Goal: Download file/media

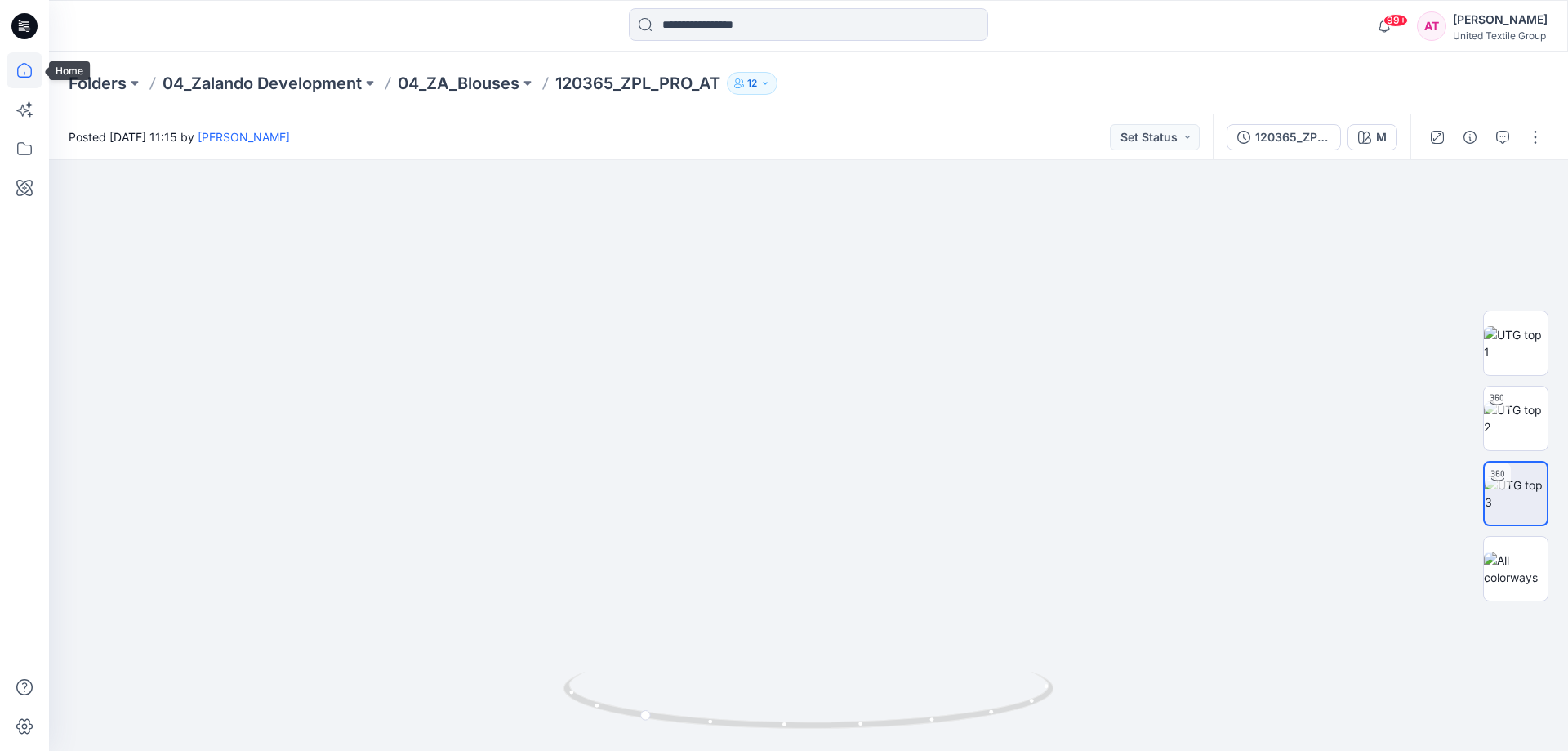
click at [22, 72] on icon at bounding box center [24, 69] width 36 height 36
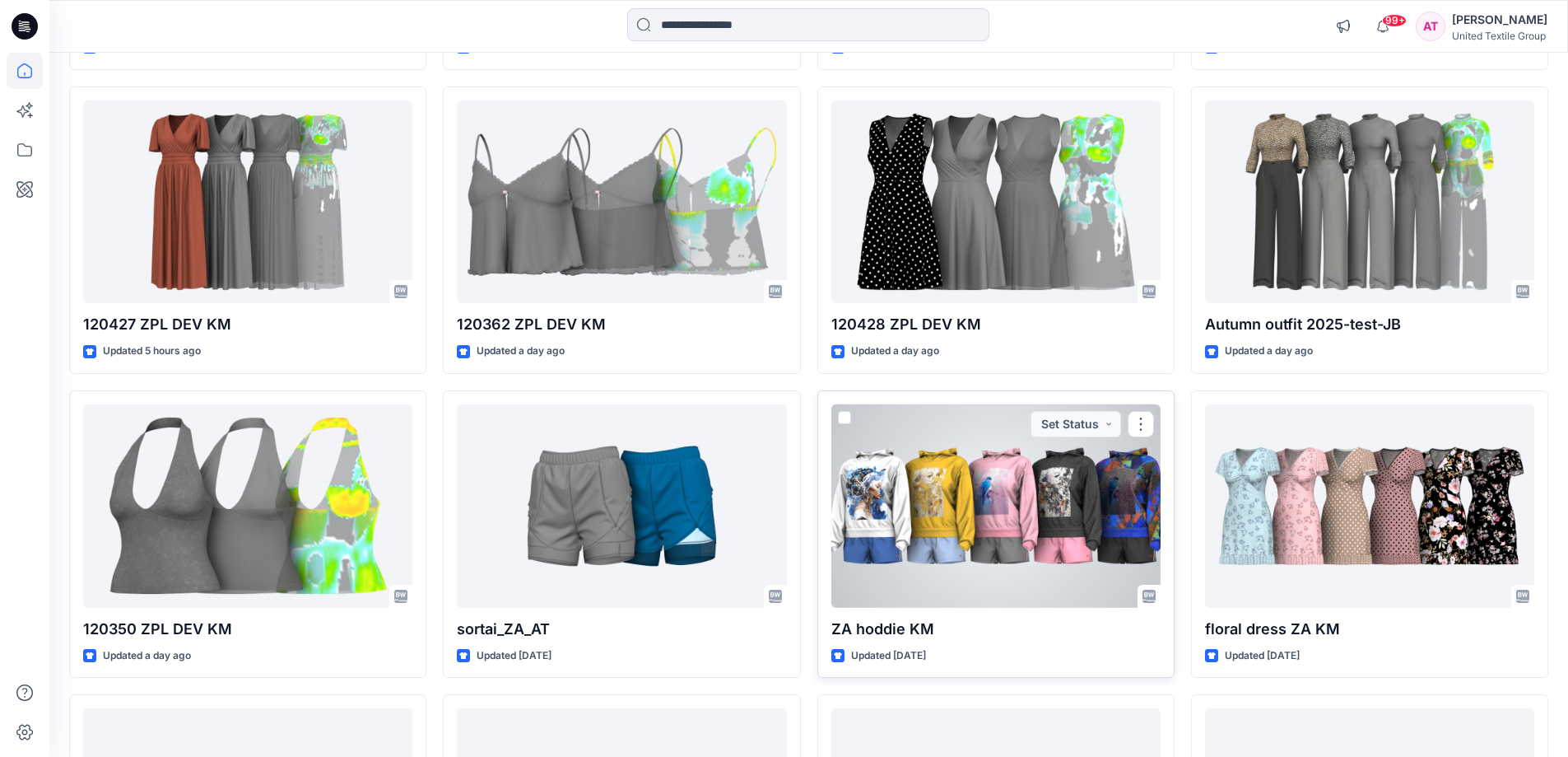
scroll to position [120, 0]
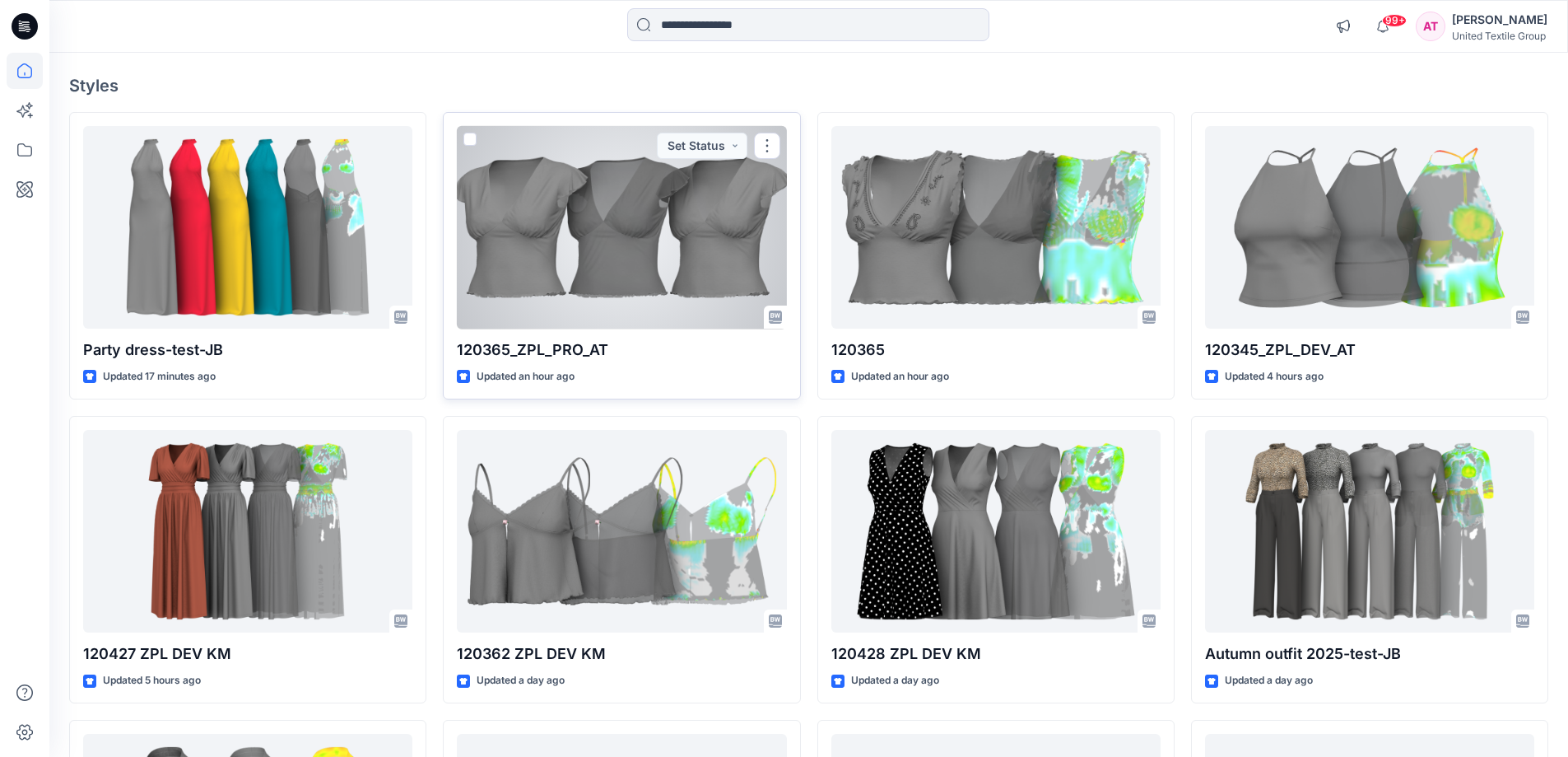
click at [638, 237] on div at bounding box center [621, 227] width 330 height 204
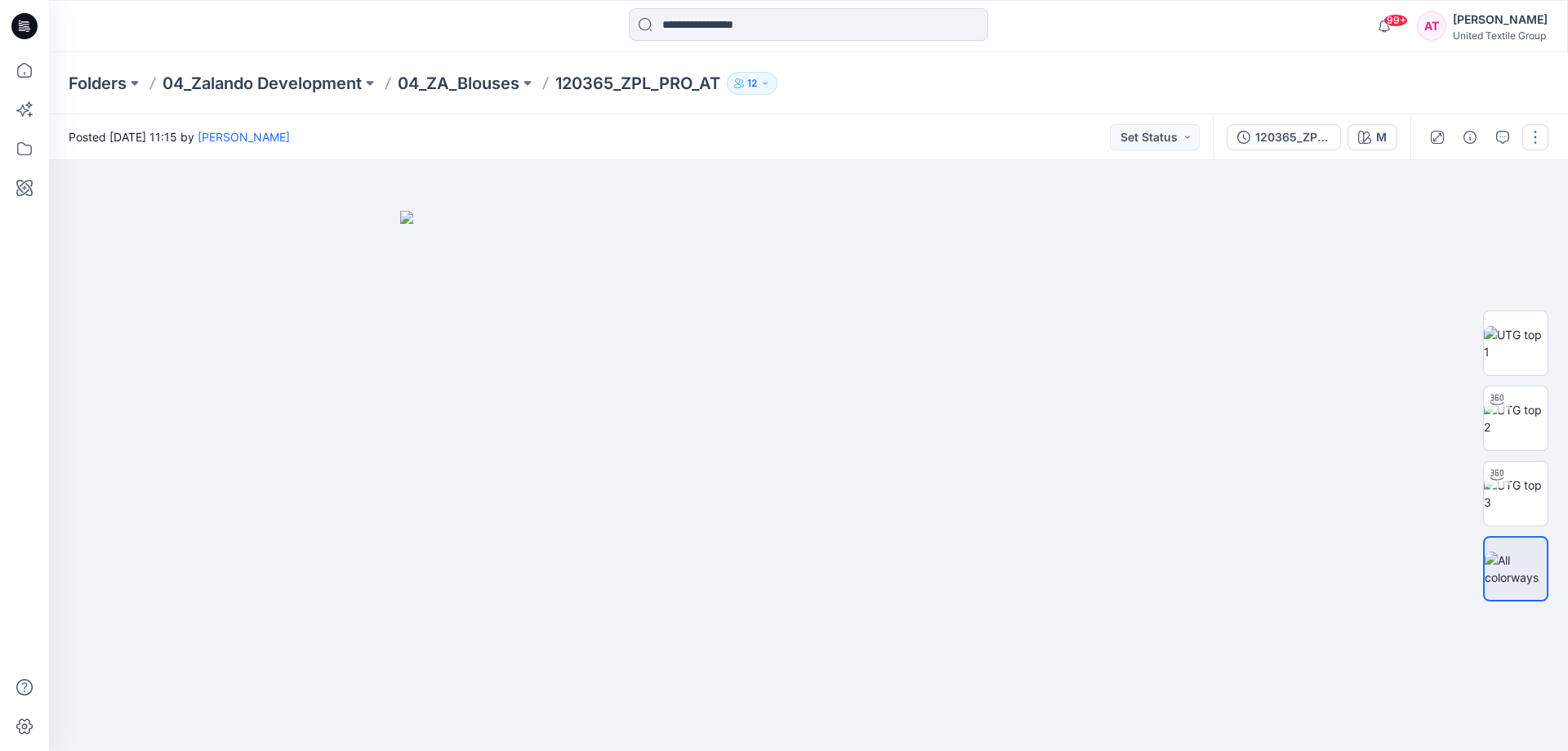
click at [1538, 132] on button "button" at bounding box center [1535, 137] width 26 height 26
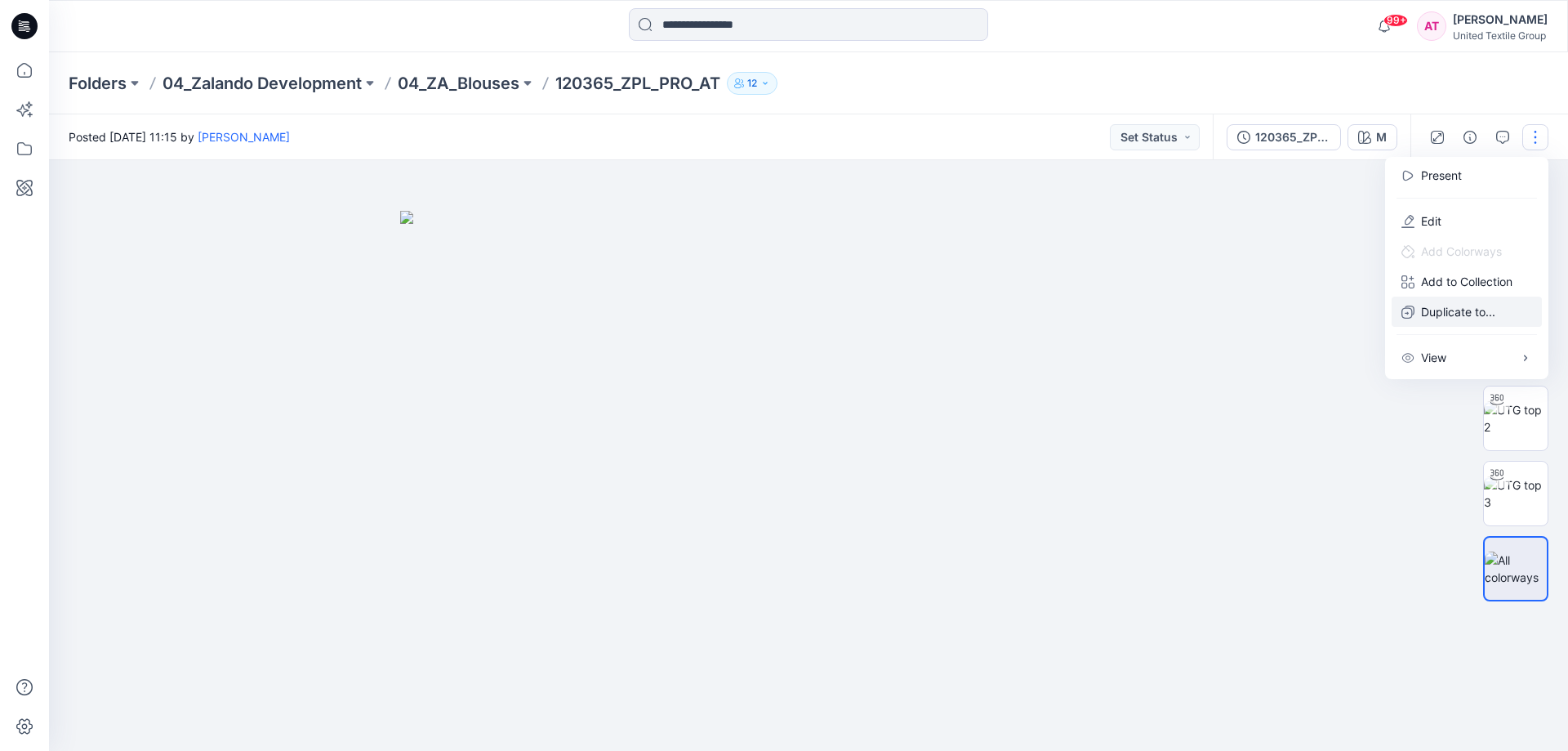
click at [1435, 313] on p "Duplicate to..." at bounding box center [1458, 312] width 74 height 17
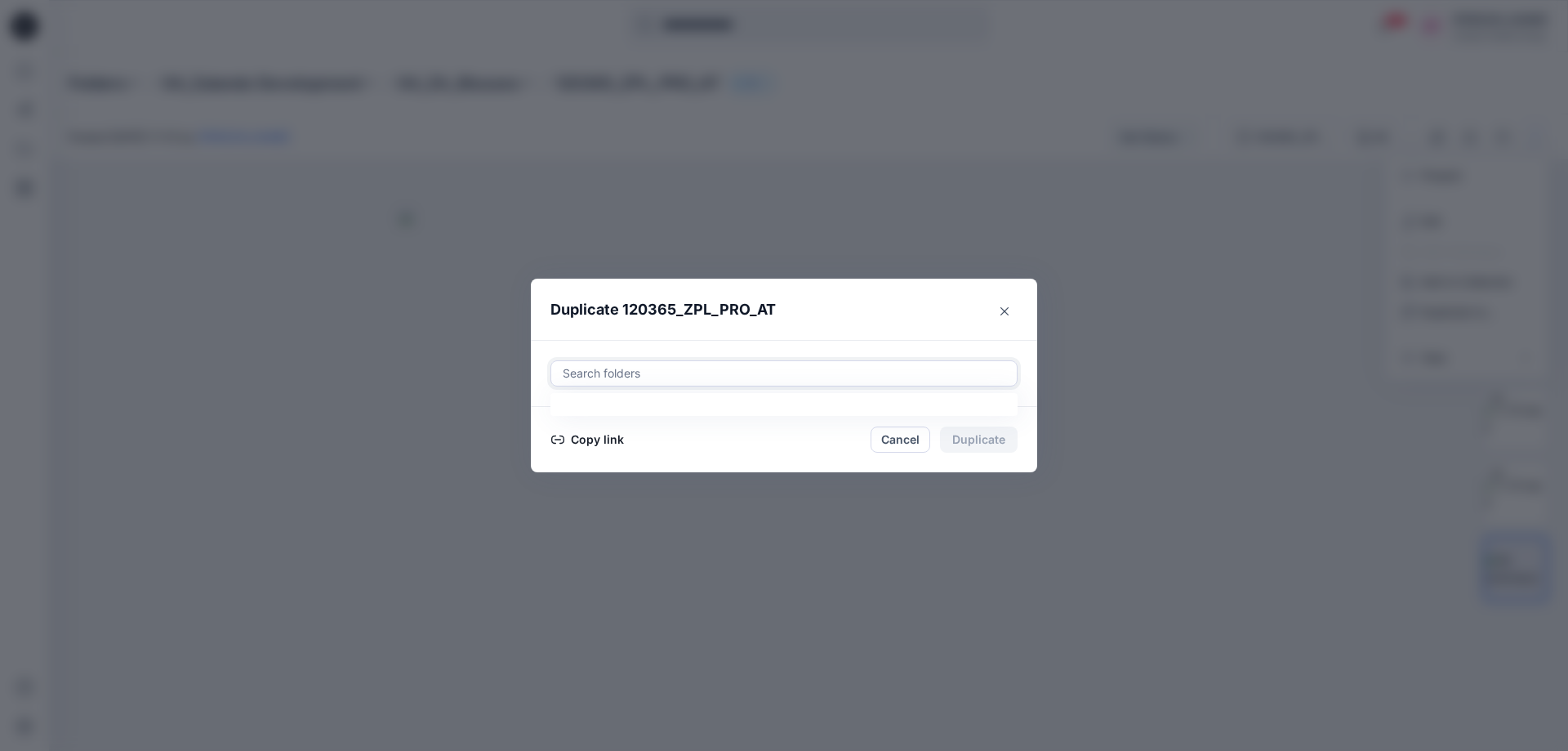
click at [769, 374] on div at bounding box center [784, 373] width 446 height 19
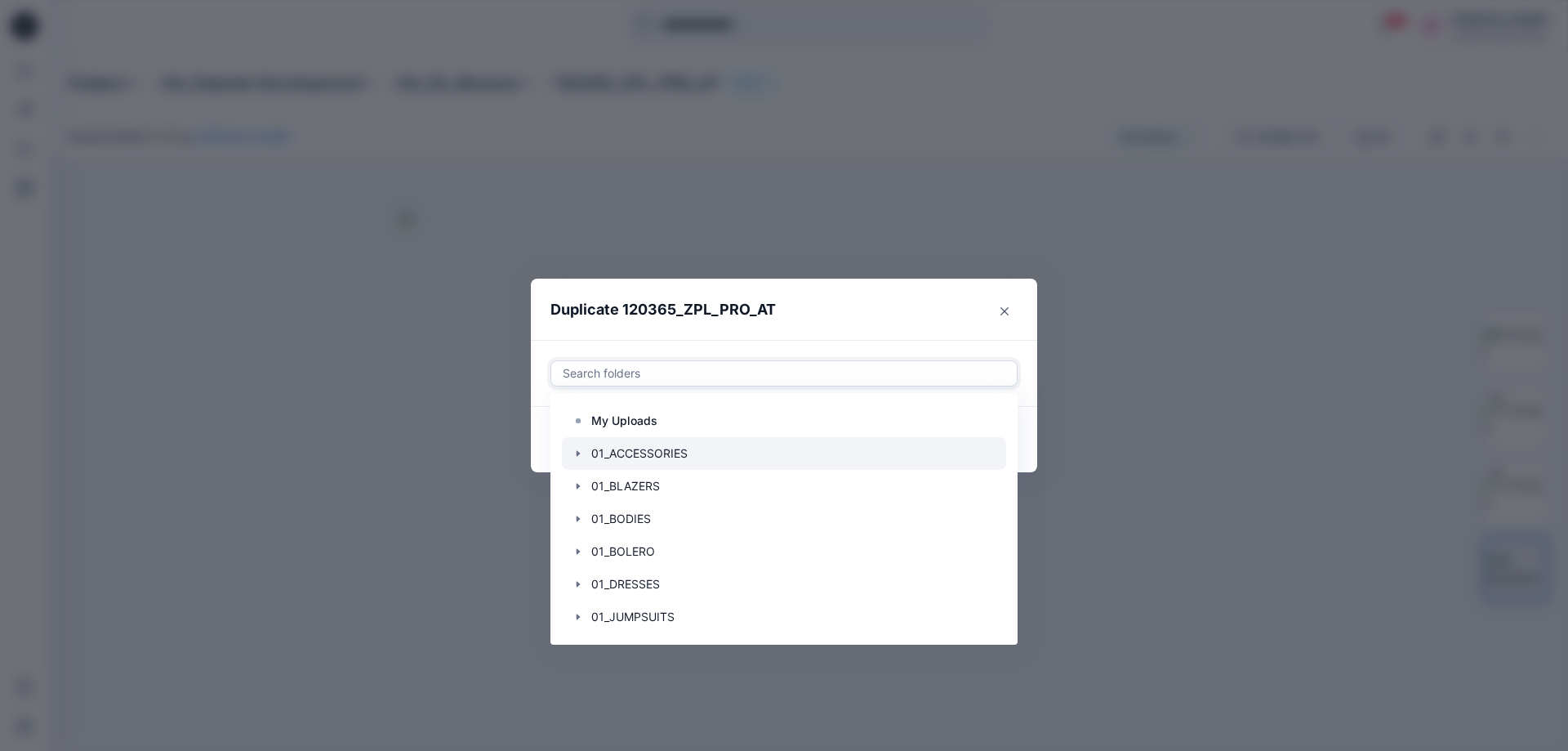
click at [651, 446] on div at bounding box center [784, 453] width 444 height 33
click at [867, 301] on header "Duplicate 120365_ZPL_PRO_AT" at bounding box center [767, 310] width 474 height 62
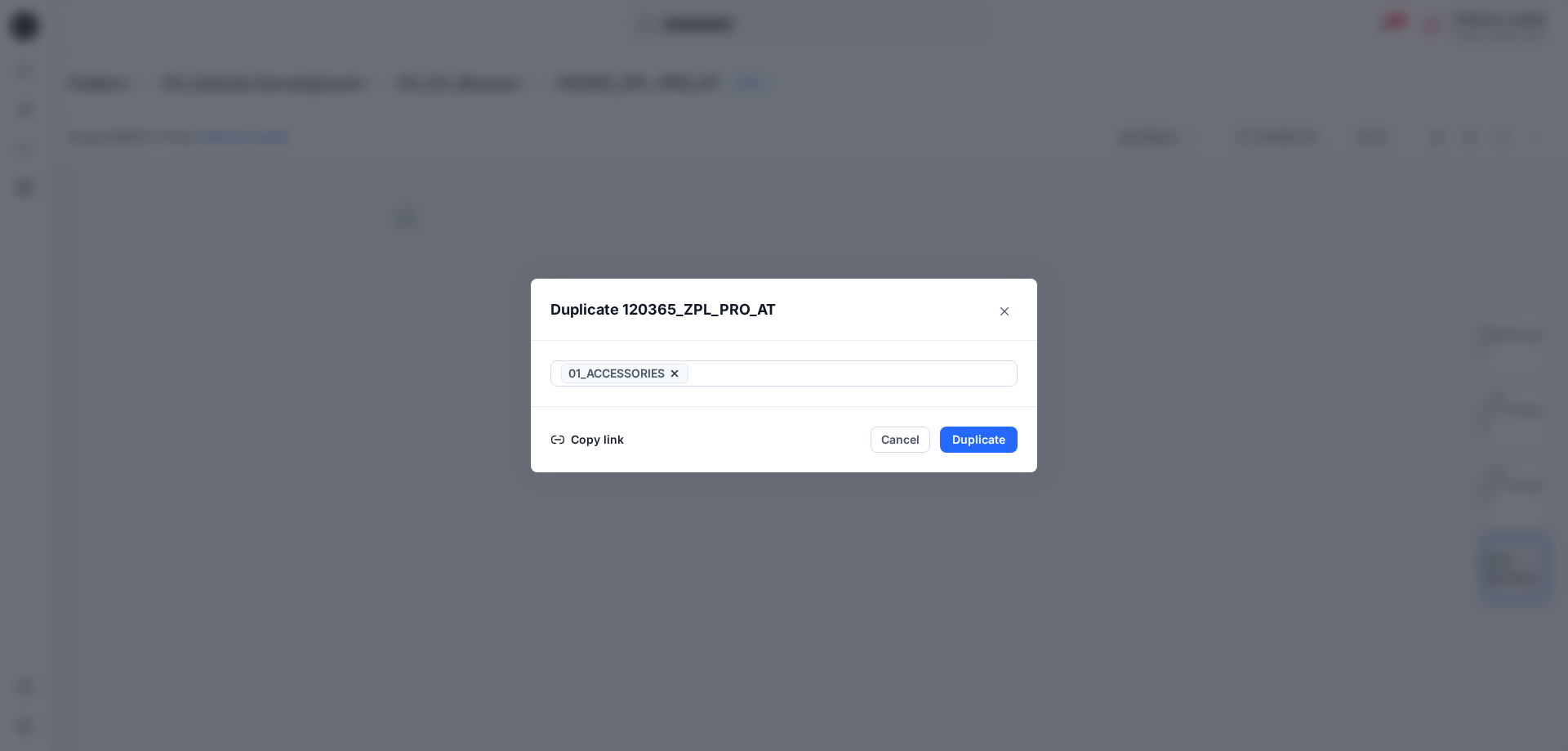
click at [598, 436] on button "Copy link" at bounding box center [587, 439] width 74 height 19
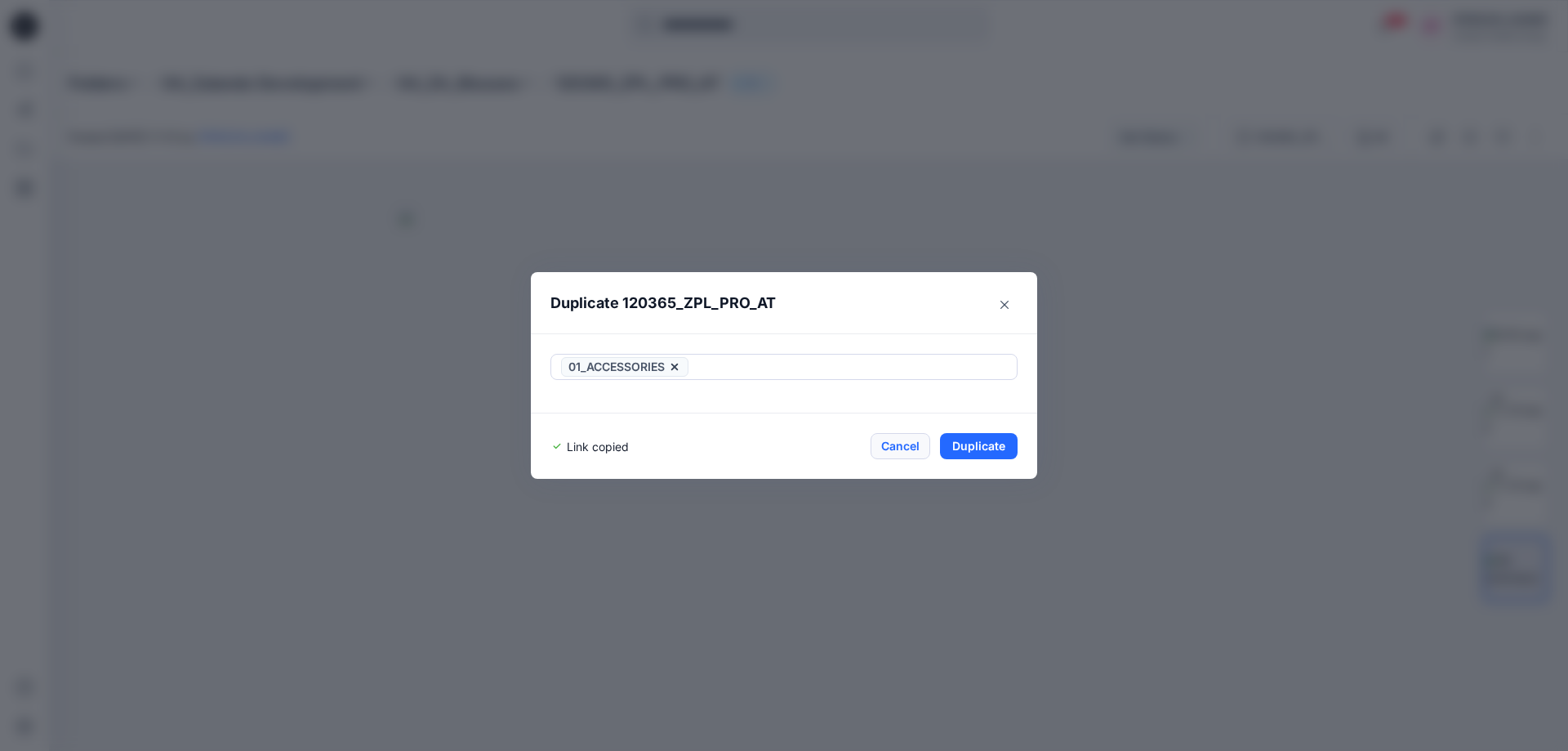
click at [900, 450] on button "Cancel" at bounding box center [900, 446] width 59 height 26
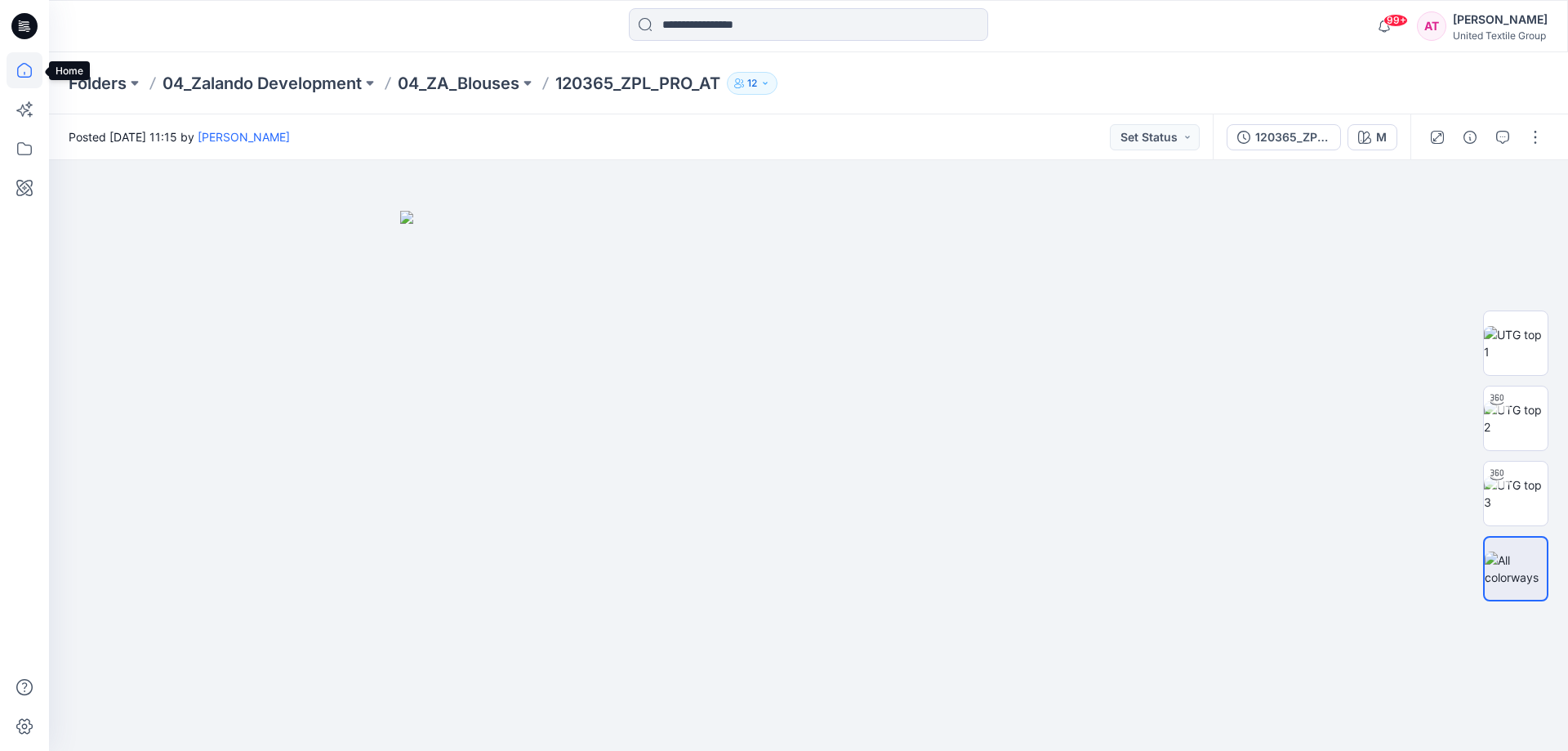
click at [22, 68] on icon at bounding box center [24, 69] width 36 height 36
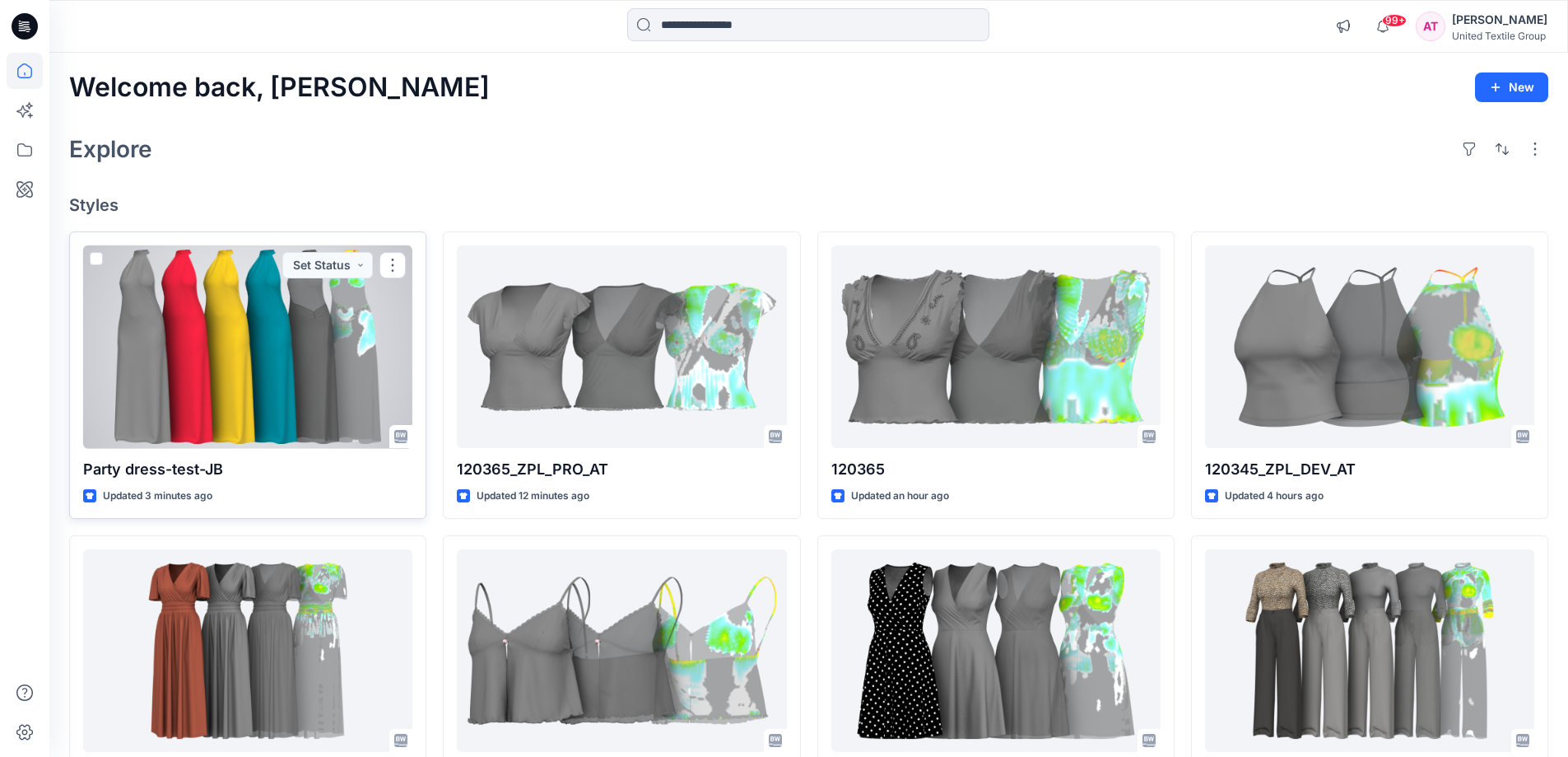
click at [221, 378] on div at bounding box center [248, 346] width 330 height 204
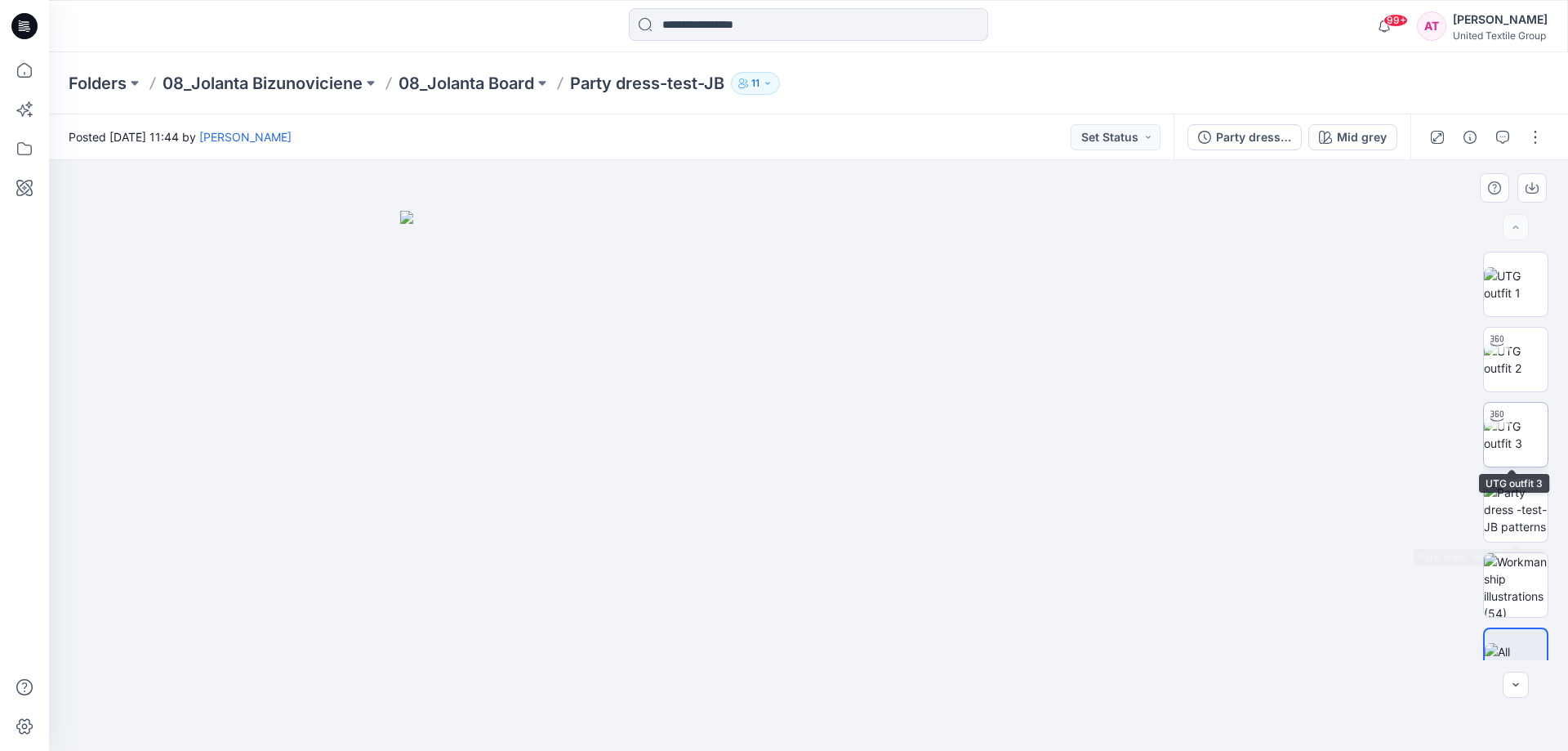
click at [1514, 440] on img at bounding box center [1516, 435] width 64 height 35
drag, startPoint x: 1000, startPoint y: 703, endPoint x: 998, endPoint y: 731, distance: 28.1
click at [931, 723] on icon at bounding box center [810, 702] width 494 height 61
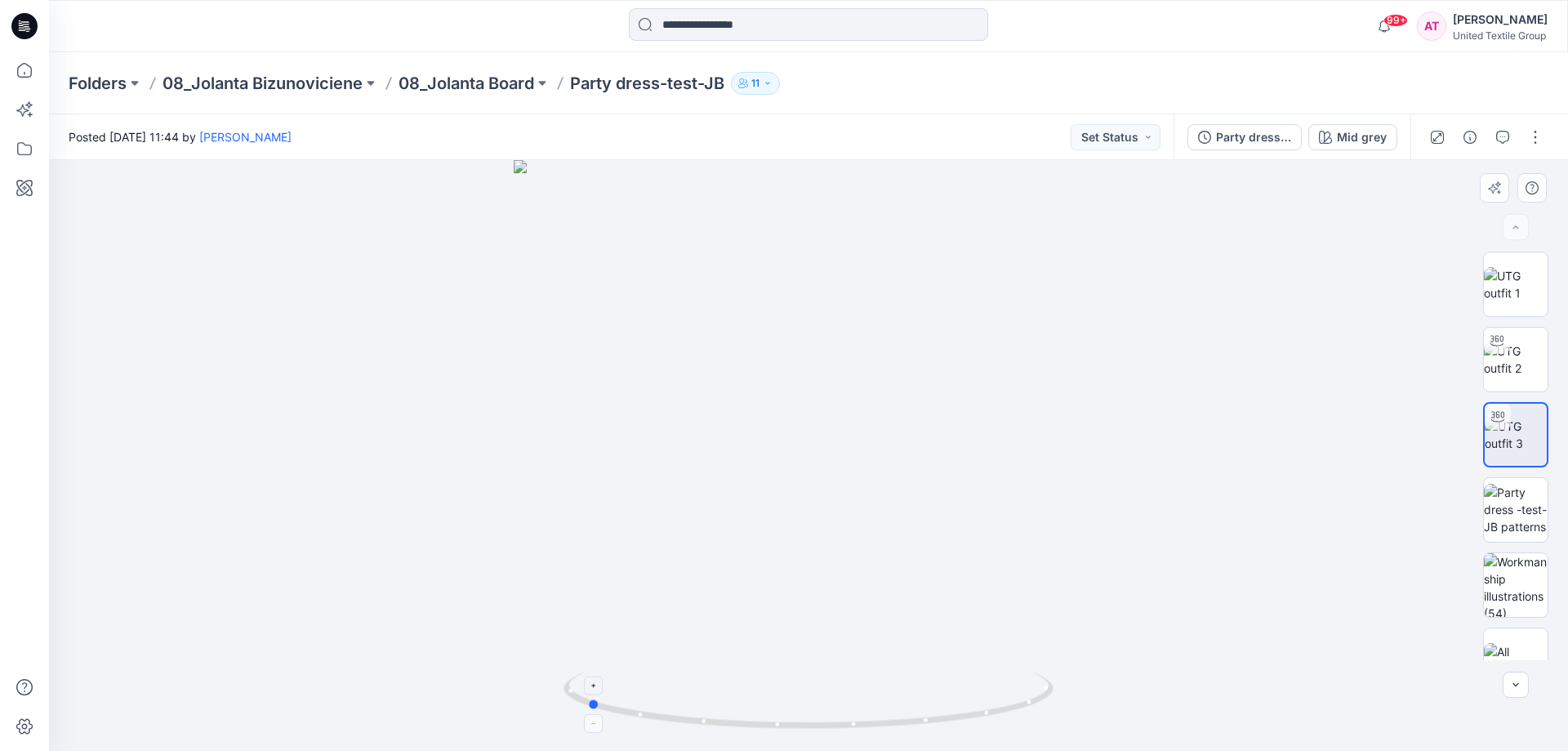
drag, startPoint x: 986, startPoint y: 702, endPoint x: 853, endPoint y: 710, distance: 133.2
click at [837, 717] on icon at bounding box center [810, 702] width 494 height 61
drag, startPoint x: 898, startPoint y: 729, endPoint x: 774, endPoint y: 734, distance: 124.1
click at [774, 734] on div at bounding box center [808, 455] width 1519 height 590
drag, startPoint x: 919, startPoint y: 733, endPoint x: 841, endPoint y: 736, distance: 78.1
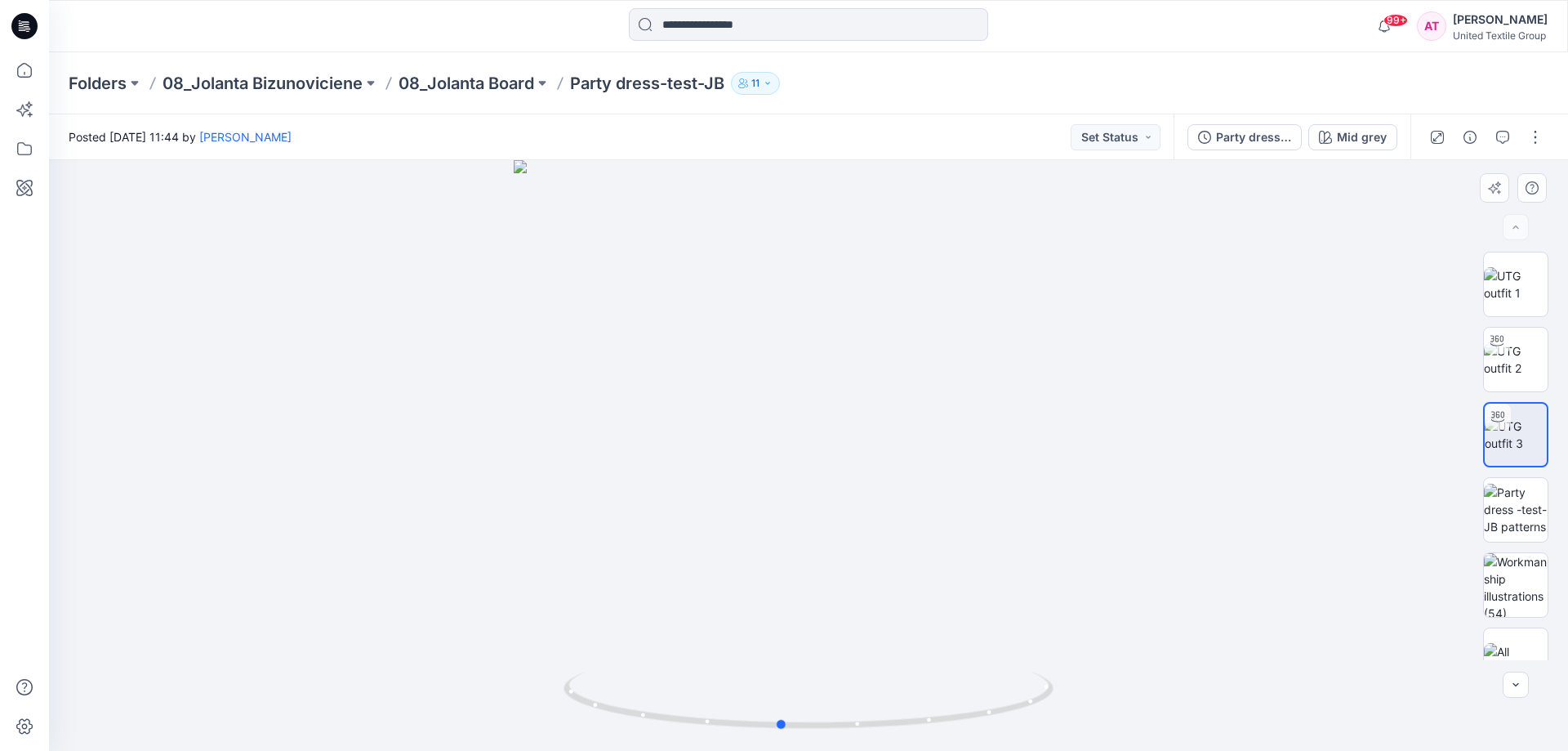
click at [841, 736] on div at bounding box center [808, 455] width 1519 height 590
click at [22, 69] on icon at bounding box center [24, 69] width 36 height 36
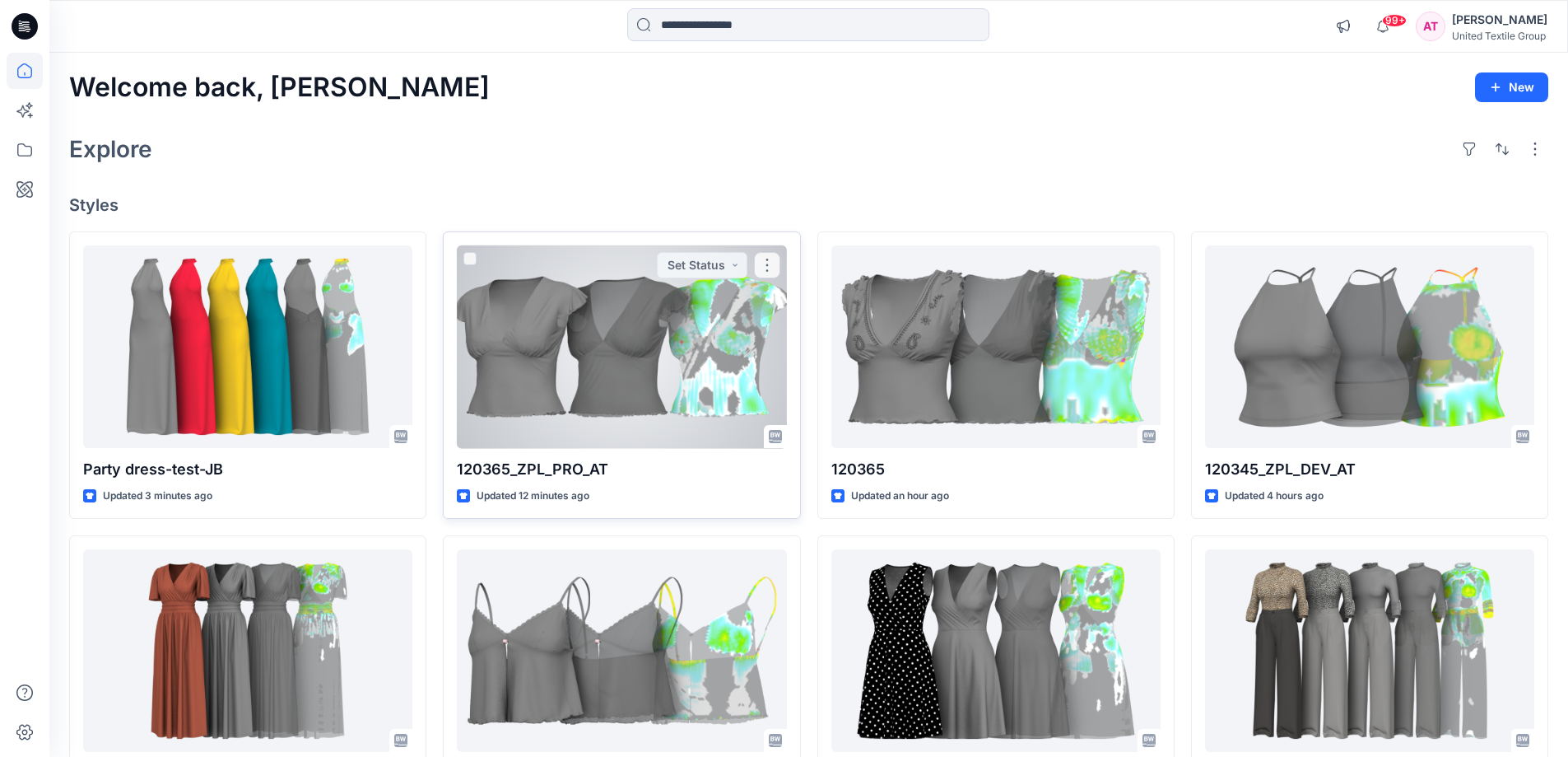
scroll to position [82, 0]
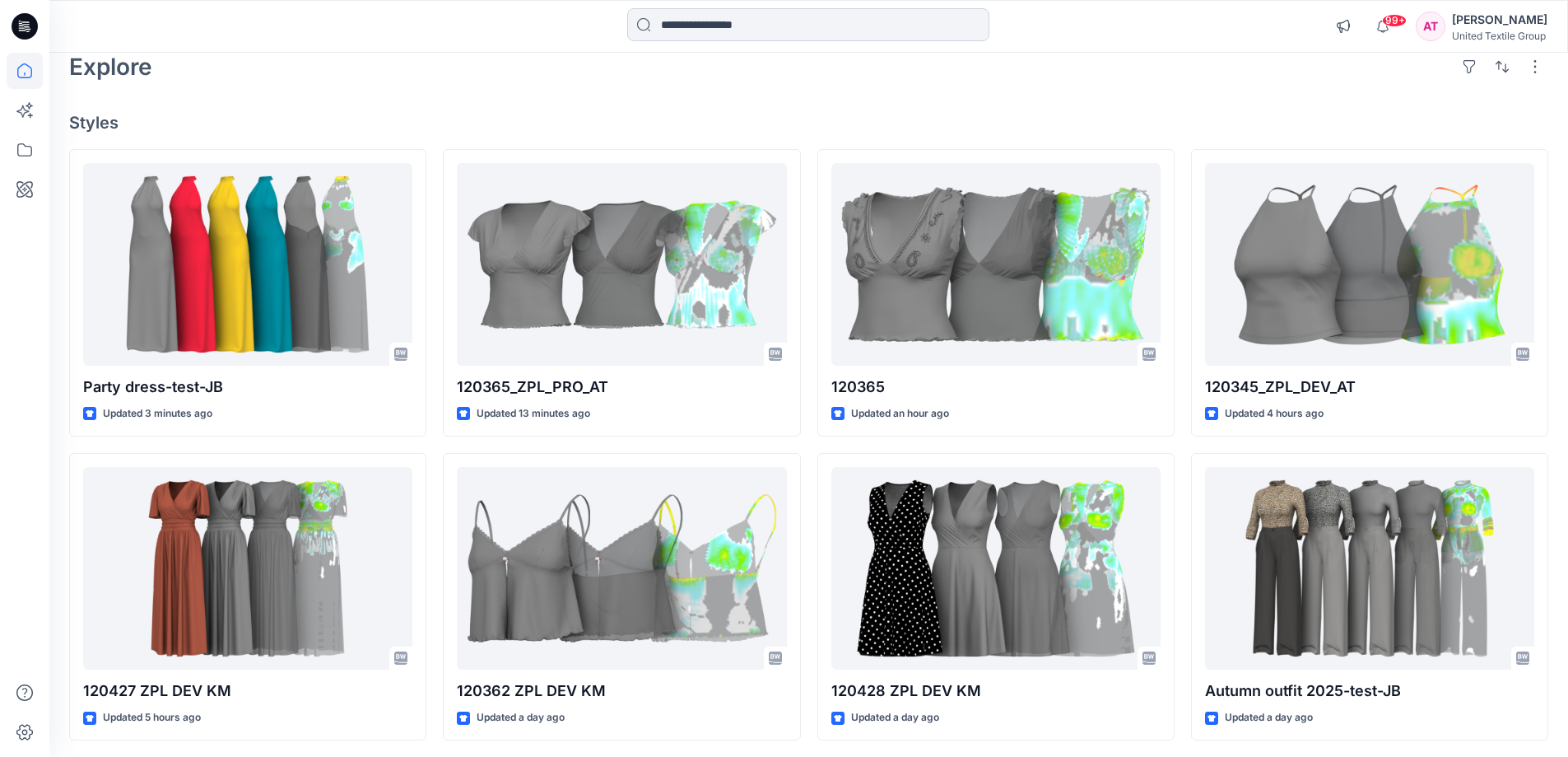
click at [686, 19] on input at bounding box center [807, 25] width 362 height 33
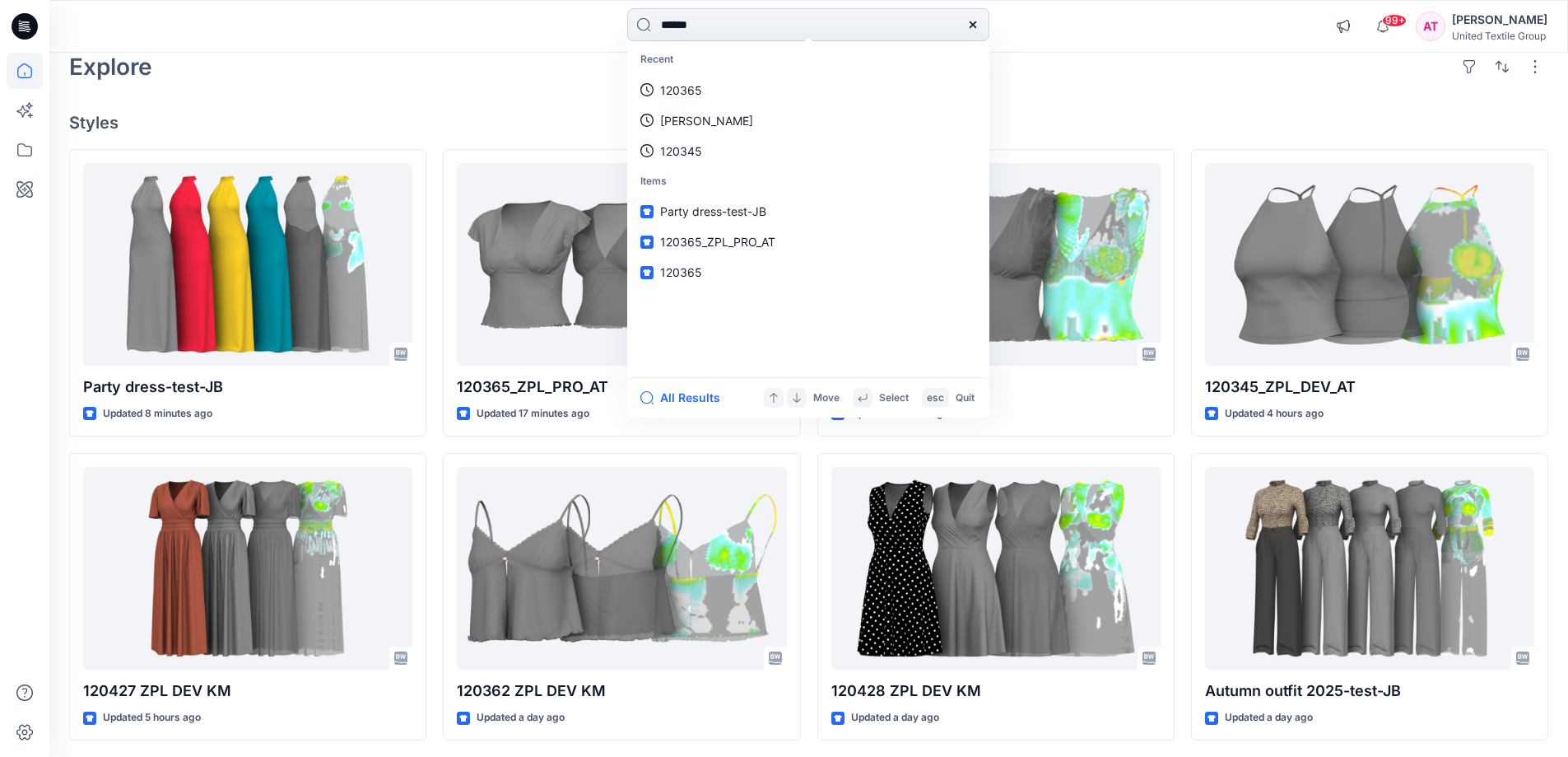
type input "******"
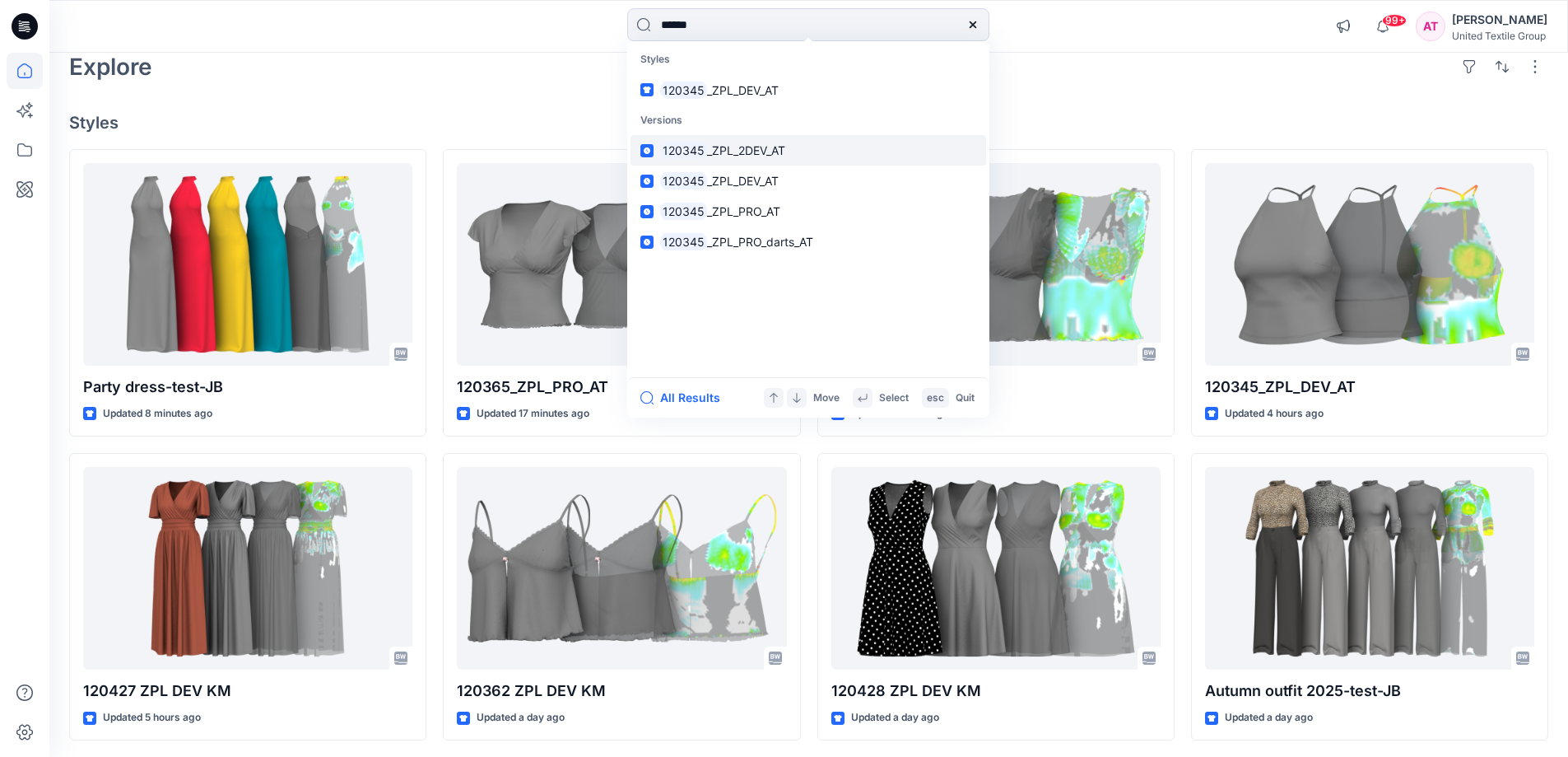
click at [759, 149] on span "_ZPL_2DEV_AT" at bounding box center [746, 150] width 78 height 14
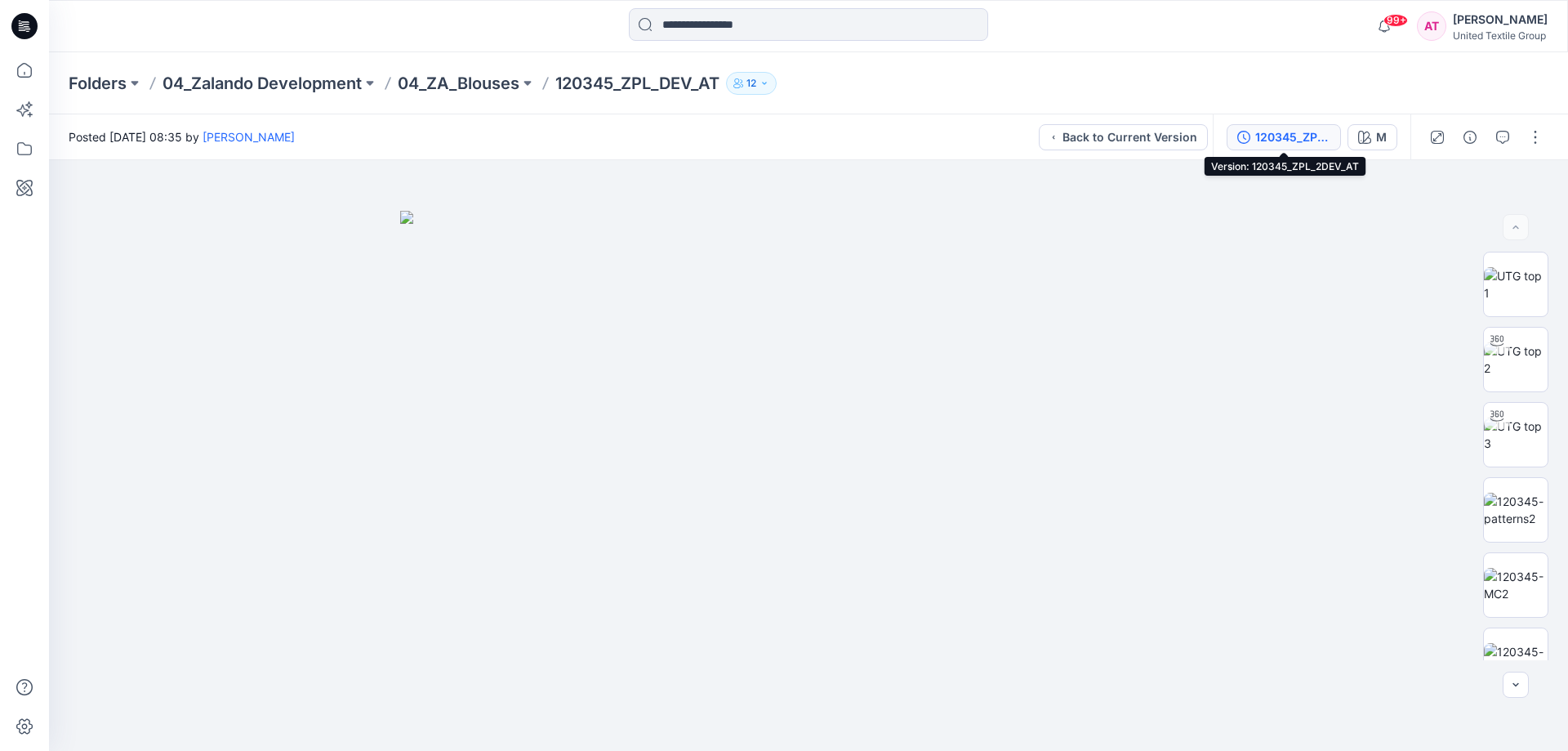
click at [1321, 135] on div "120345_ZPL_2DEV_AT" at bounding box center [1292, 137] width 75 height 18
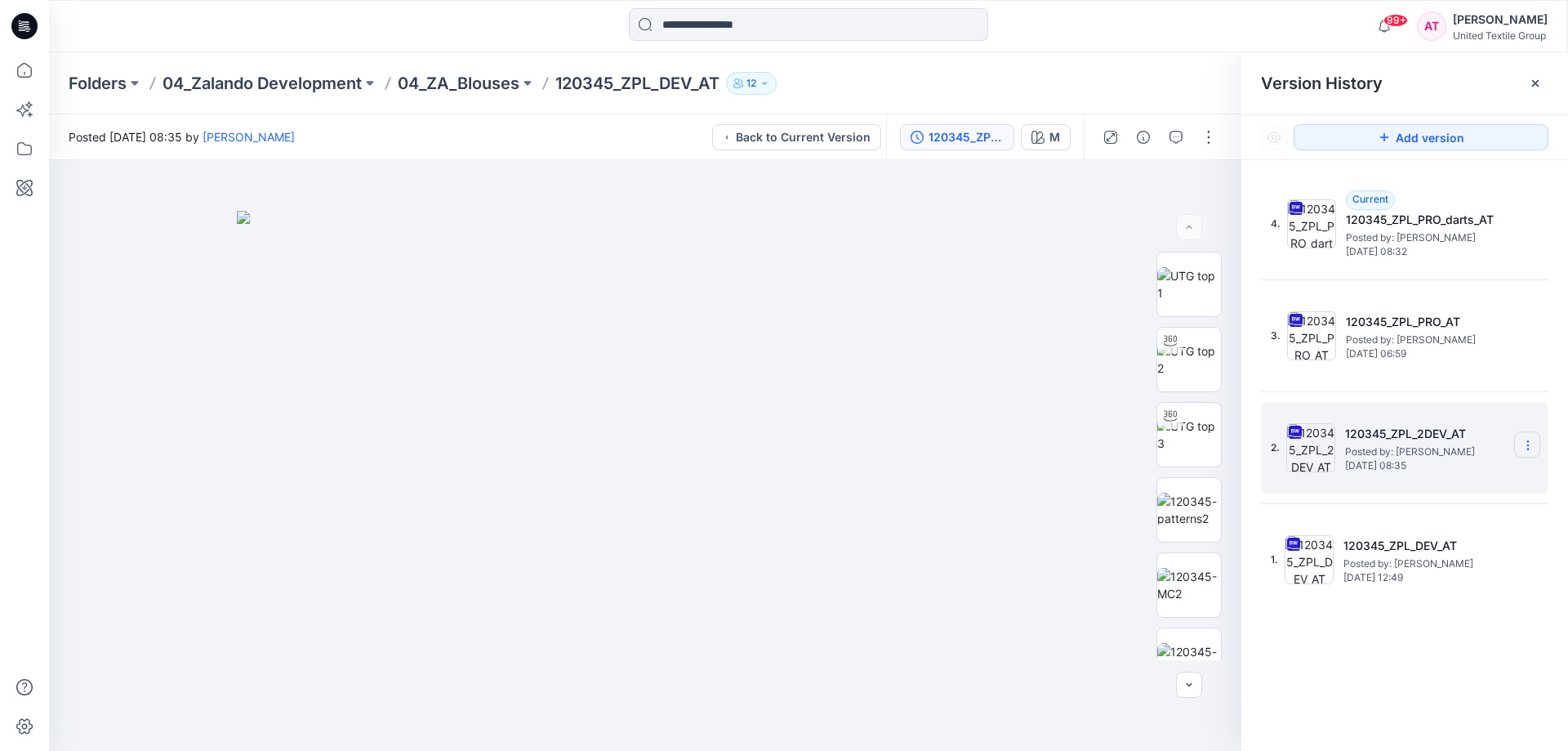
click at [1527, 447] on icon at bounding box center [1528, 445] width 13 height 13
click at [1494, 482] on span "Download Source BW File" at bounding box center [1444, 476] width 136 height 19
